Goal: Information Seeking & Learning: Learn about a topic

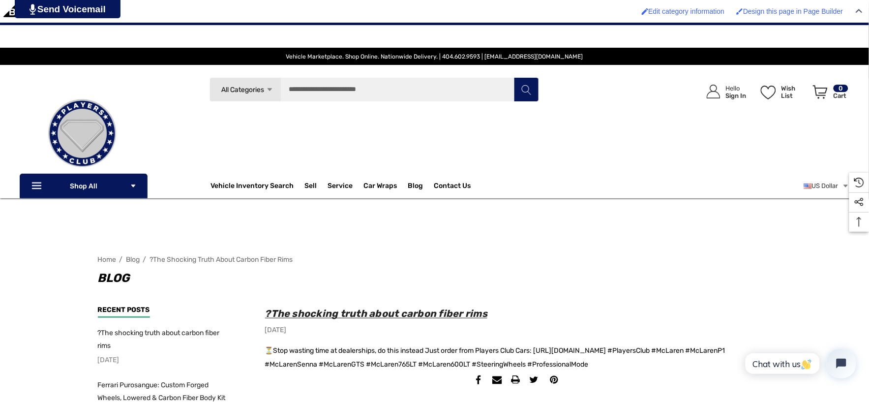
click at [375, 311] on span "?The shocking truth about carbon fiber rims" at bounding box center [376, 314] width 223 height 12
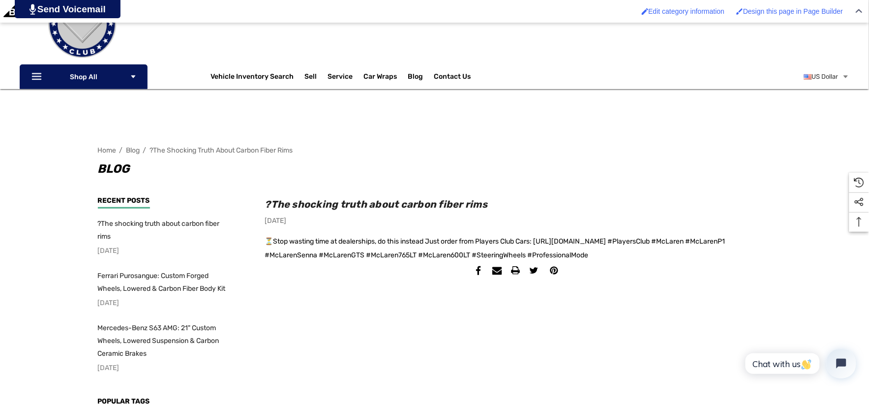
click at [616, 240] on div "⏳Stop wasting time at dealerships, do this instead Just order from Players Club…" at bounding box center [518, 249] width 507 height 28
click at [540, 242] on div "⏳Stop wasting time at dealerships, do this instead Just order from Players Club…" at bounding box center [518, 249] width 507 height 28
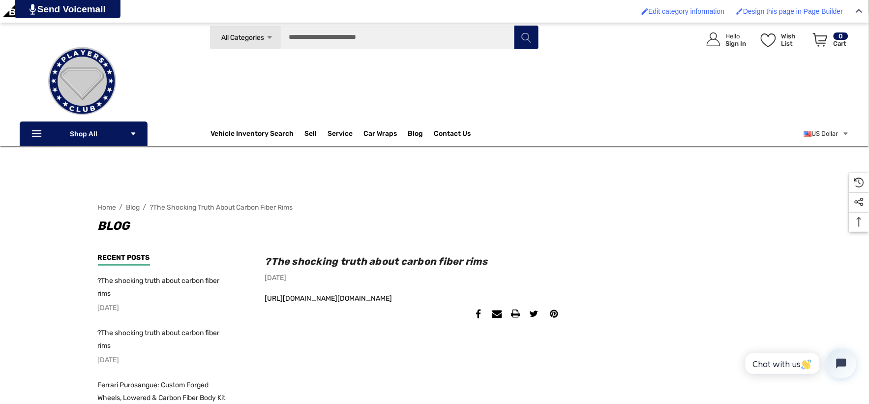
scroll to position [109, 0]
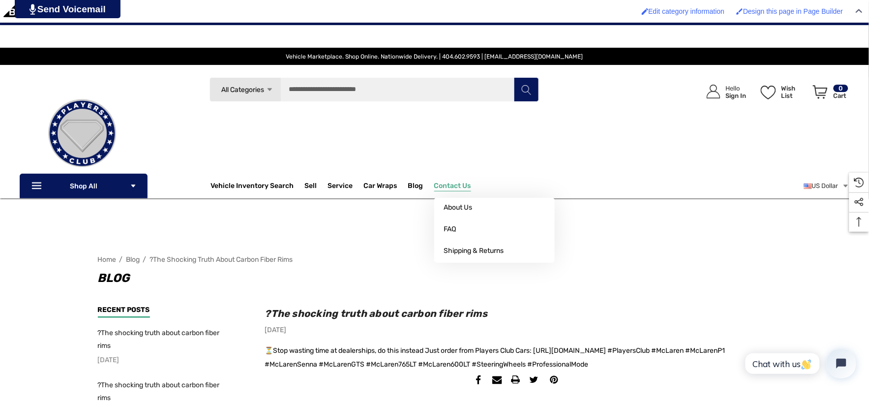
scroll to position [55, 0]
